Goal: Task Accomplishment & Management: Manage account settings

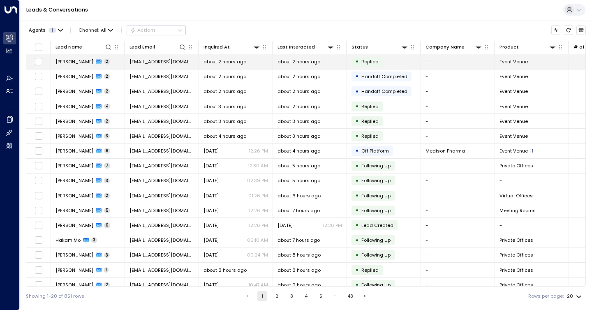
click at [79, 66] on td "[PERSON_NAME] 2" at bounding box center [88, 61] width 74 height 14
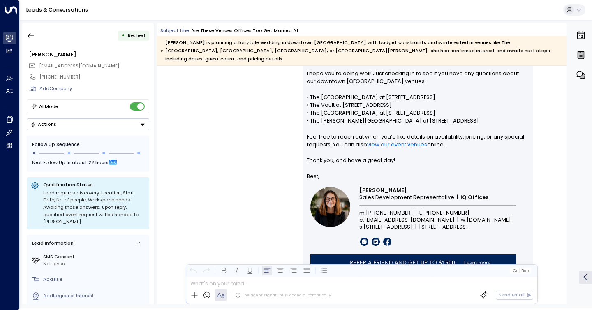
scroll to position [152, 0]
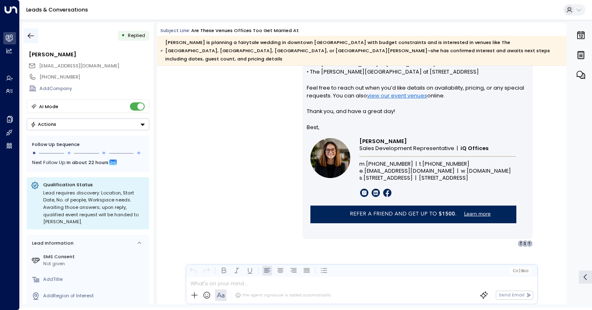
click at [25, 38] on button "button" at bounding box center [30, 35] width 15 height 15
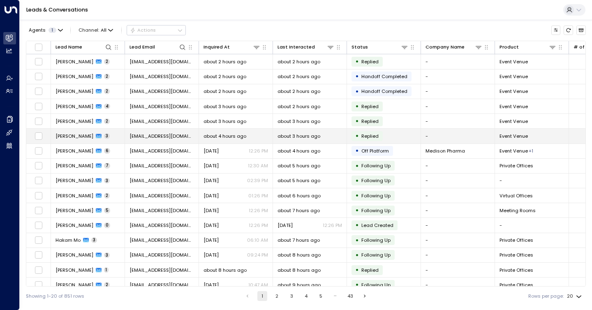
click at [75, 134] on span "[PERSON_NAME]" at bounding box center [74, 136] width 38 height 7
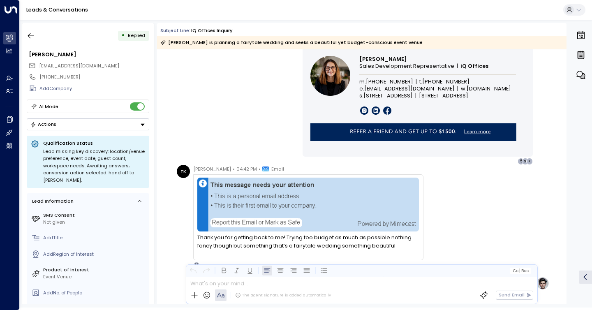
scroll to position [738, 0]
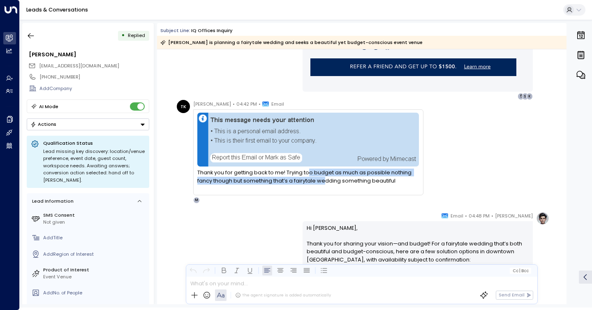
drag, startPoint x: 307, startPoint y: 175, endPoint x: 324, endPoint y: 179, distance: 16.8
click at [324, 179] on div "Thank you for getting back to me! Trying too budget as much as possible nothing…" at bounding box center [307, 176] width 221 height 16
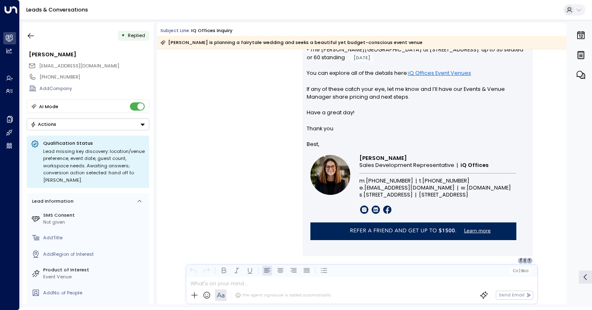
scroll to position [1021, 0]
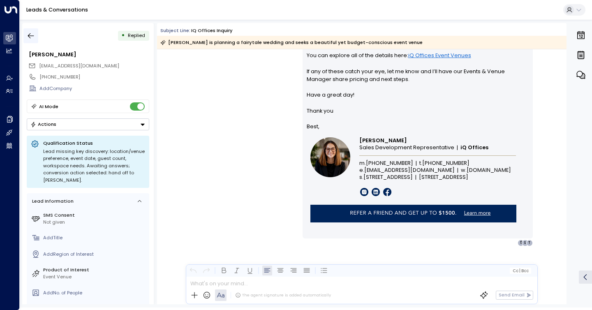
click at [30, 36] on icon "button" at bounding box center [31, 36] width 8 height 8
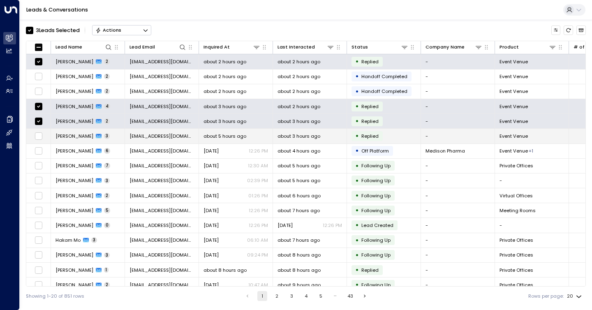
click at [39, 140] on td at bounding box center [38, 136] width 25 height 14
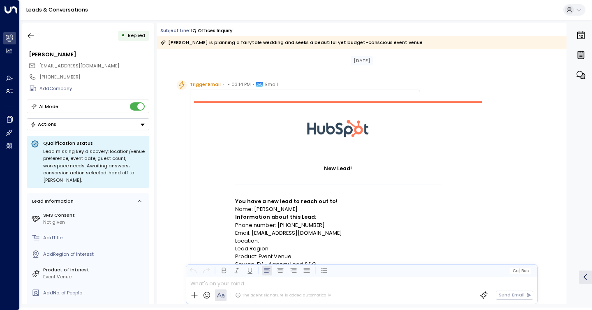
scroll to position [673, 0]
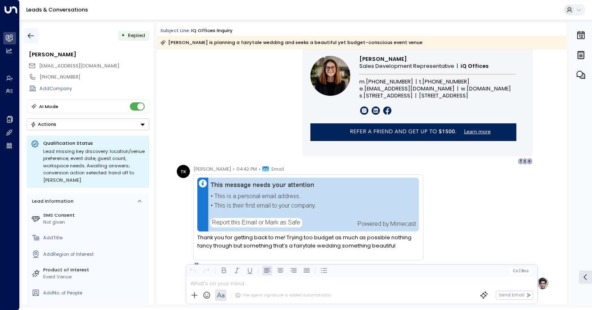
click at [34, 35] on icon "button" at bounding box center [31, 36] width 8 height 8
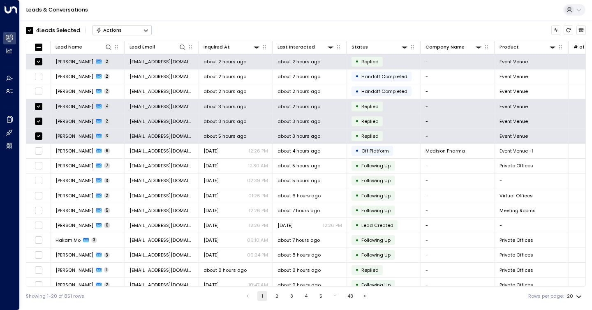
click at [111, 31] on div "Actions" at bounding box center [109, 30] width 26 height 6
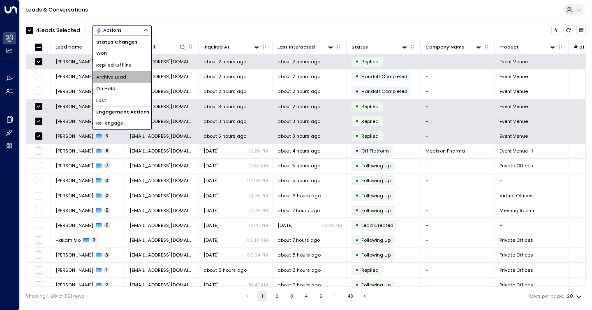
click at [112, 80] on span "Archive Lead" at bounding box center [111, 77] width 30 height 7
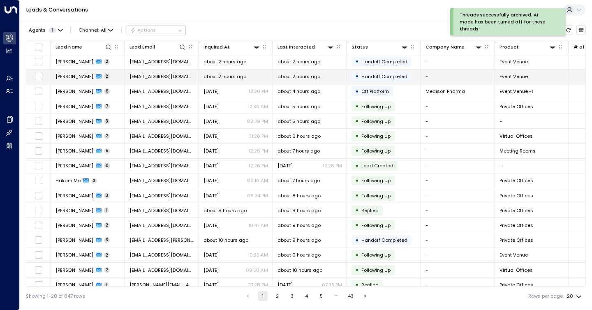
click at [74, 81] on td "[PERSON_NAME] 2" at bounding box center [88, 76] width 74 height 14
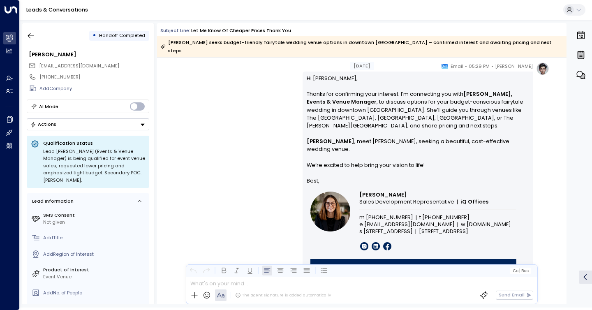
scroll to position [150, 0]
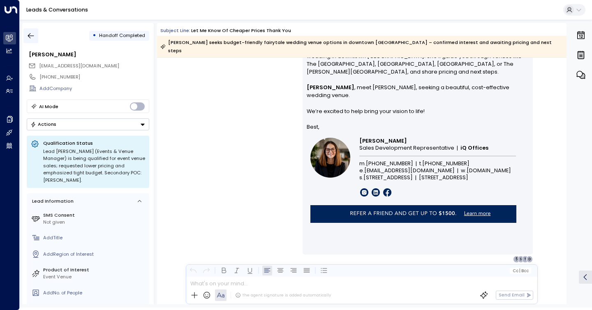
click at [34, 37] on icon "button" at bounding box center [31, 36] width 8 height 8
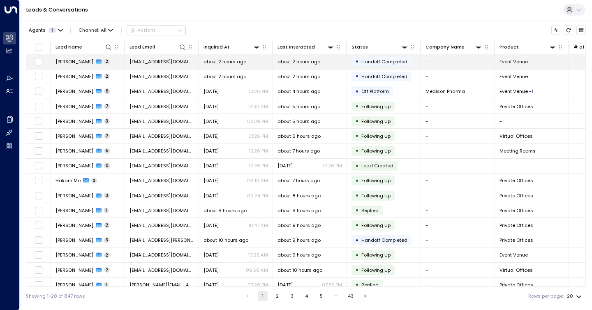
click at [70, 60] on span "[PERSON_NAME]" at bounding box center [74, 61] width 38 height 7
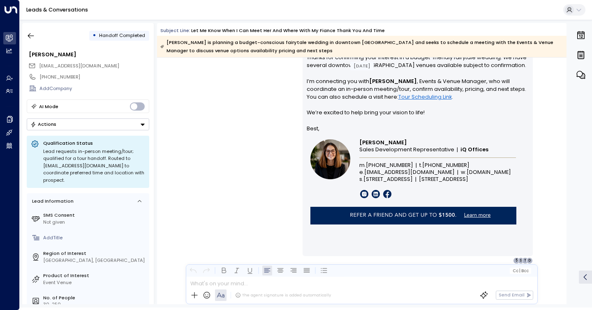
scroll to position [158, 0]
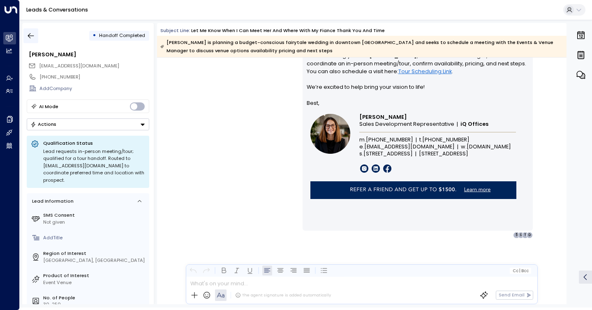
click at [27, 34] on icon "button" at bounding box center [31, 36] width 8 height 8
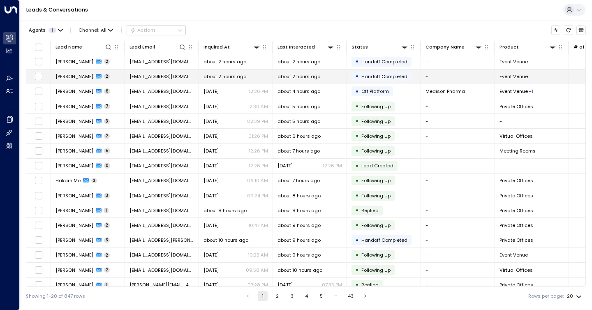
click at [74, 76] on span "[PERSON_NAME]" at bounding box center [74, 76] width 38 height 7
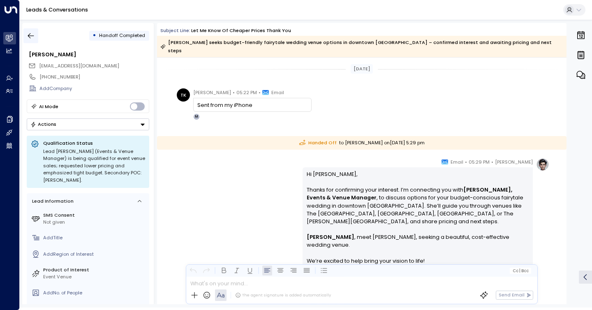
click at [32, 40] on button "button" at bounding box center [30, 35] width 15 height 15
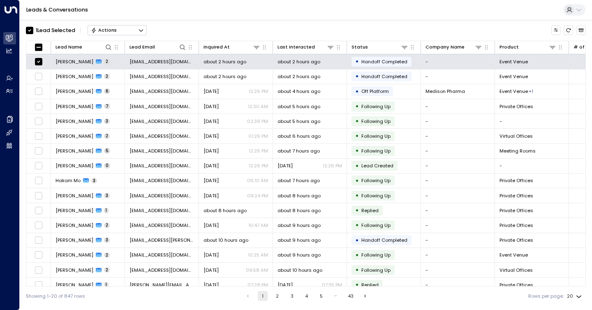
click at [125, 32] on button "Actions" at bounding box center [117, 30] width 59 height 10
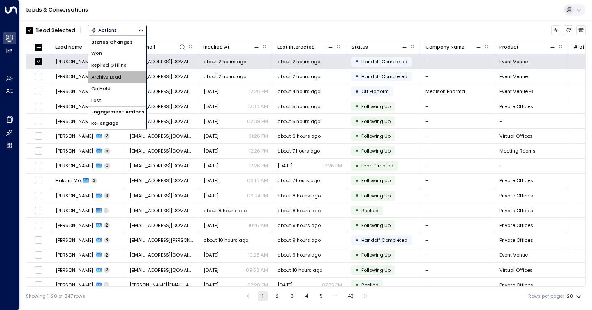
click at [115, 74] on span "Archive Lead" at bounding box center [106, 77] width 30 height 7
